Goal: Navigation & Orientation: Find specific page/section

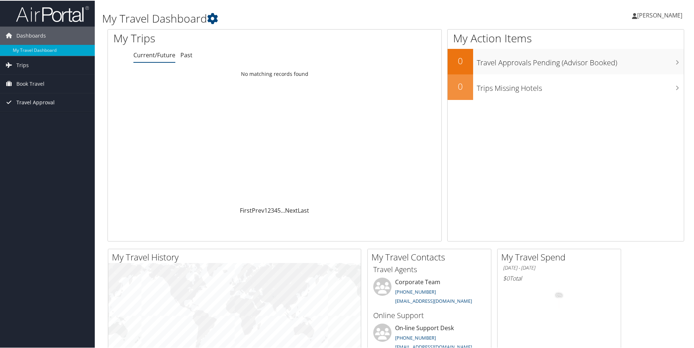
click at [28, 102] on span "Travel Approval" at bounding box center [35, 102] width 38 height 18
click at [30, 70] on link "Trips" at bounding box center [47, 64] width 95 height 18
click at [43, 48] on link "My Travel Dashboard" at bounding box center [47, 49] width 95 height 11
click at [665, 11] on span "[PERSON_NAME]" at bounding box center [659, 15] width 45 height 8
click at [615, 67] on link "View Travel Profile" at bounding box center [640, 65] width 81 height 12
